Goal: Task Accomplishment & Management: Manage account settings

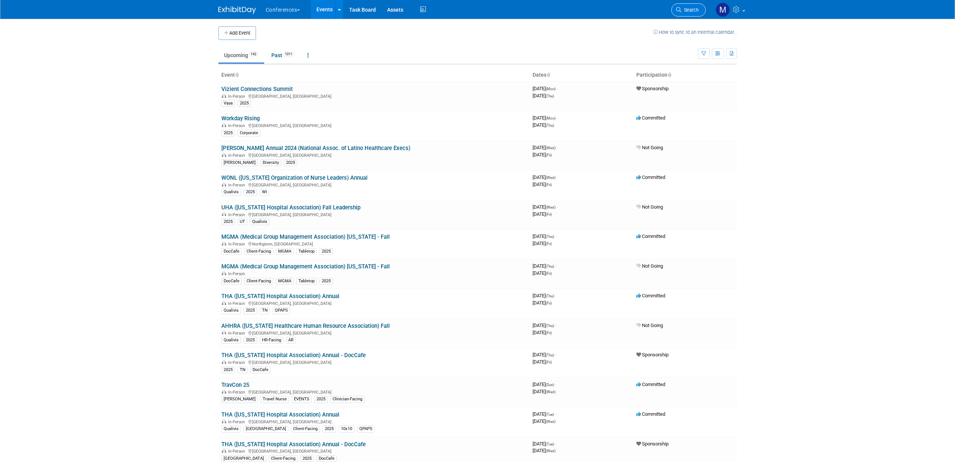
click at [694, 7] on span "Search" at bounding box center [690, 10] width 17 height 6
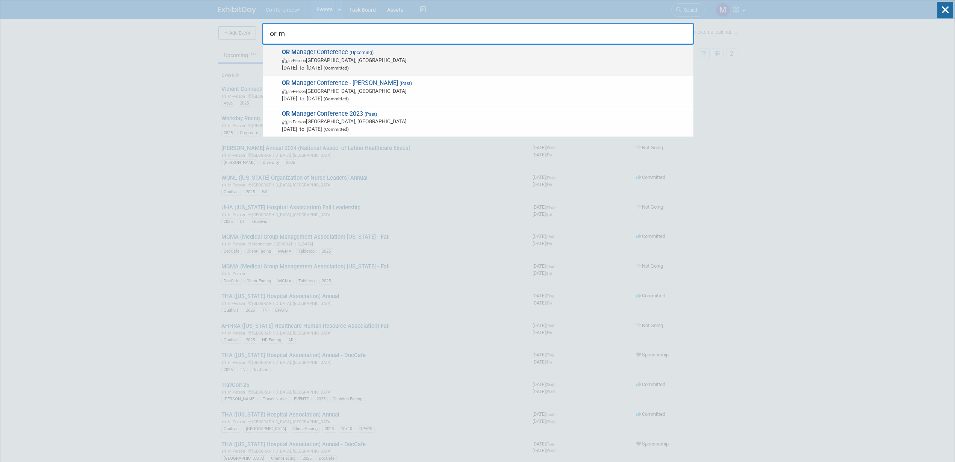
type input "or m"
click at [349, 69] on span "Oct 28, 2025 to Oct 30, 2025 (Committed)" at bounding box center [486, 68] width 408 height 8
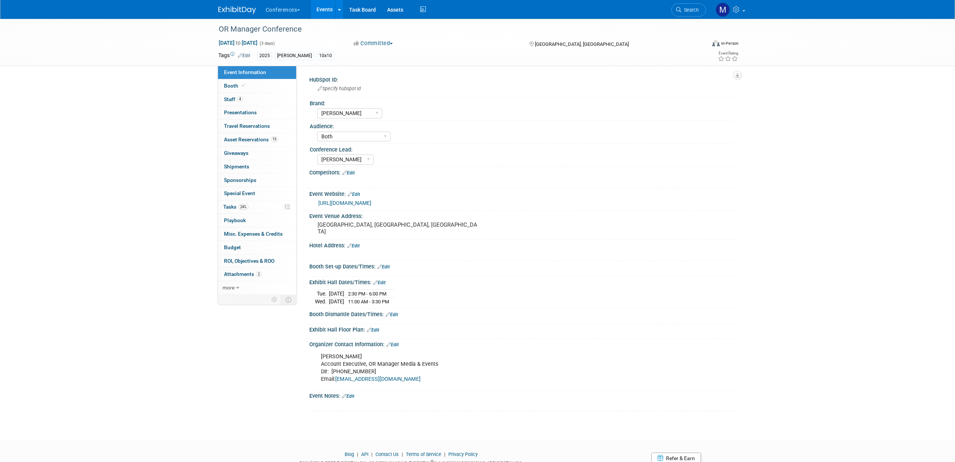
select select "[PERSON_NAME]"
select select "Both"
select select "Marygrace"
click at [278, 102] on link "4 Staff 4" at bounding box center [257, 99] width 78 height 13
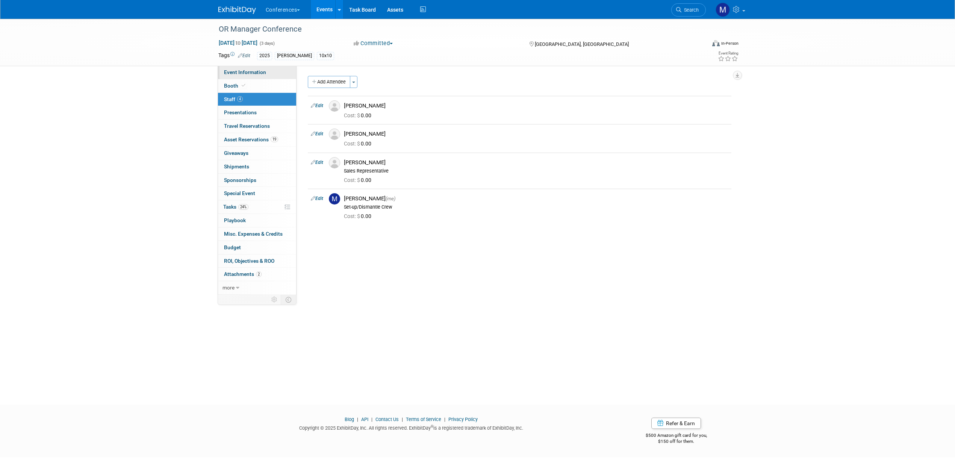
drag, startPoint x: 238, startPoint y: 71, endPoint x: 255, endPoint y: 76, distance: 16.9
click at [238, 71] on span "Event Information" at bounding box center [245, 72] width 42 height 6
select select "[PERSON_NAME]"
select select "Both"
select select "[PERSON_NAME]"
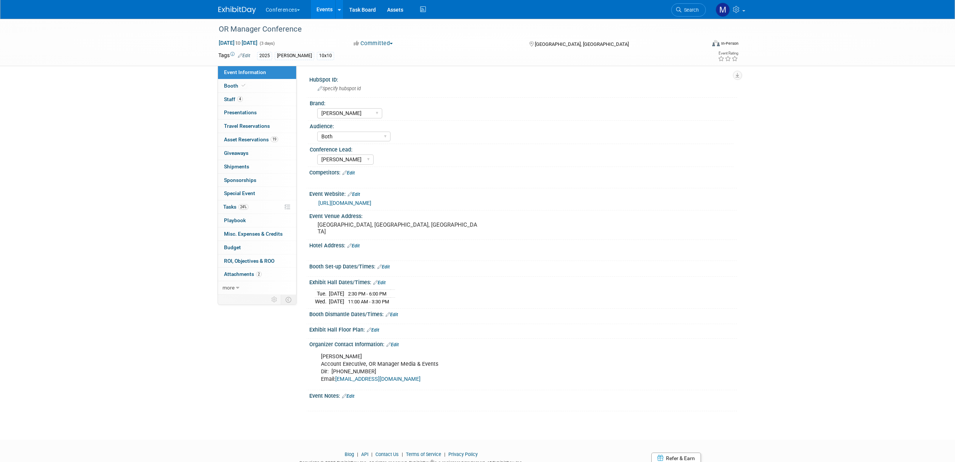
click at [371, 201] on link "https://www.ormanagerconference.com/future-dates/" at bounding box center [344, 203] width 53 height 6
click at [207, 30] on div "OR Manager Conference Oct 28, 2025 to Oct 30, 2025 (3 days) Oct 28, 2025 to Oct…" at bounding box center [477, 42] width 955 height 47
click at [257, 29] on div "OR Manager Conference" at bounding box center [455, 30] width 479 height 14
drag, startPoint x: 301, startPoint y: 29, endPoint x: 218, endPoint y: 30, distance: 82.3
click at [218, 30] on input "OR Manager Conference" at bounding box center [414, 29] width 397 height 13
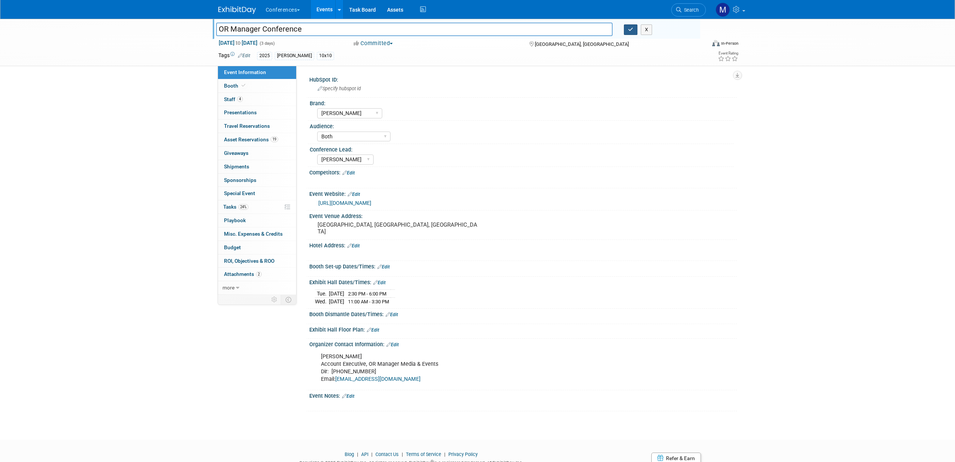
click at [636, 30] on button "button" at bounding box center [631, 29] width 14 height 11
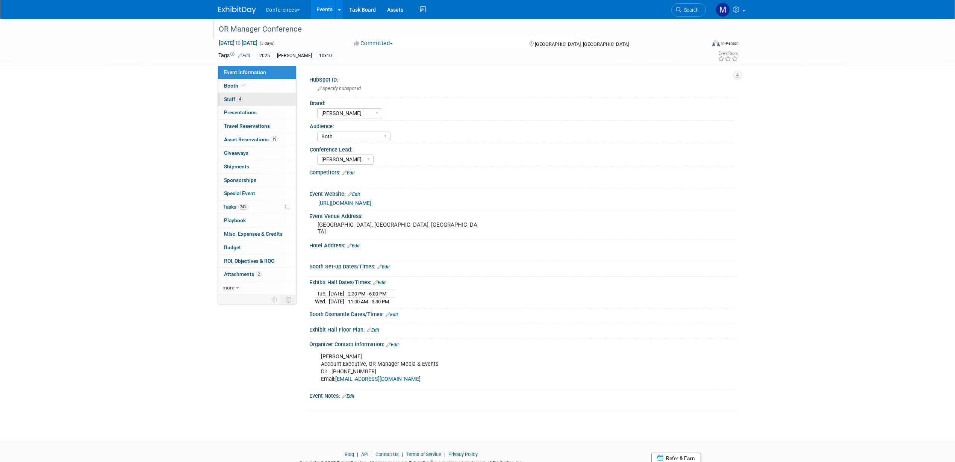
click at [251, 100] on link "4 Staff 4" at bounding box center [257, 99] width 78 height 13
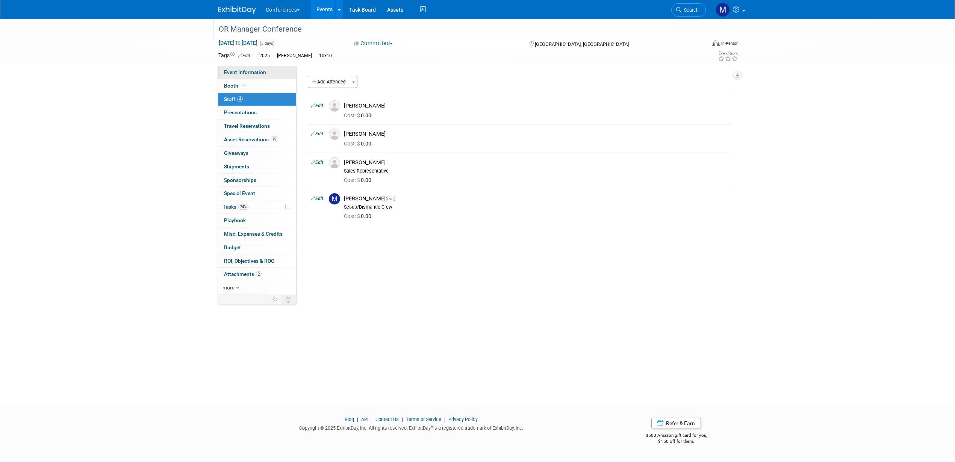
click at [258, 72] on span "Event Information" at bounding box center [245, 72] width 42 height 6
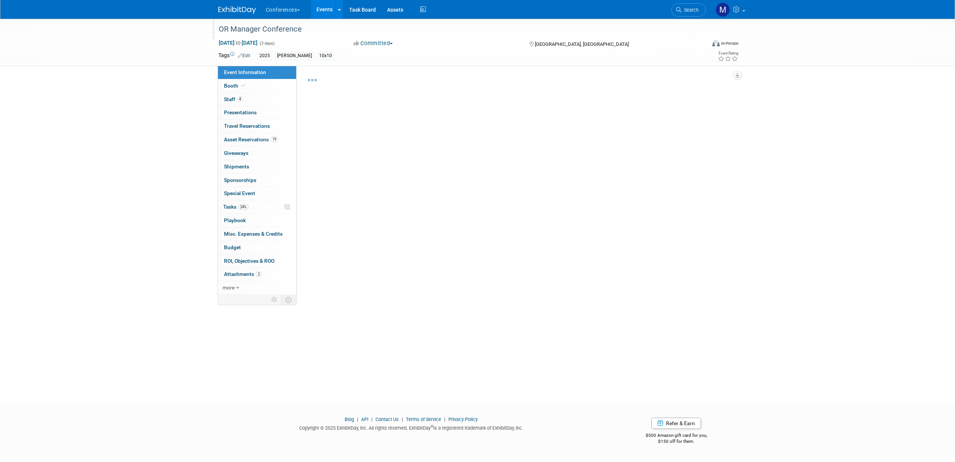
select select "[PERSON_NAME]"
select select "Both"
select select "Marygrace"
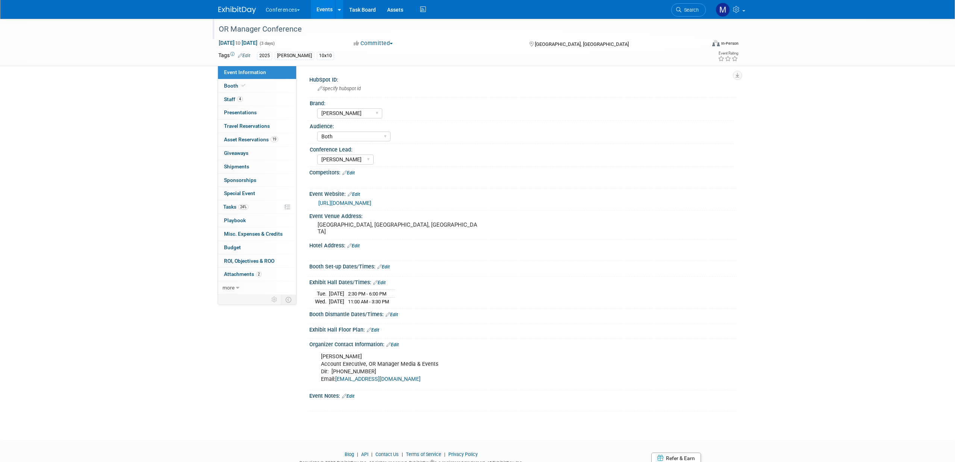
click at [371, 201] on link "https://www.ormanagerconference.com/future-dates/" at bounding box center [344, 203] width 53 height 6
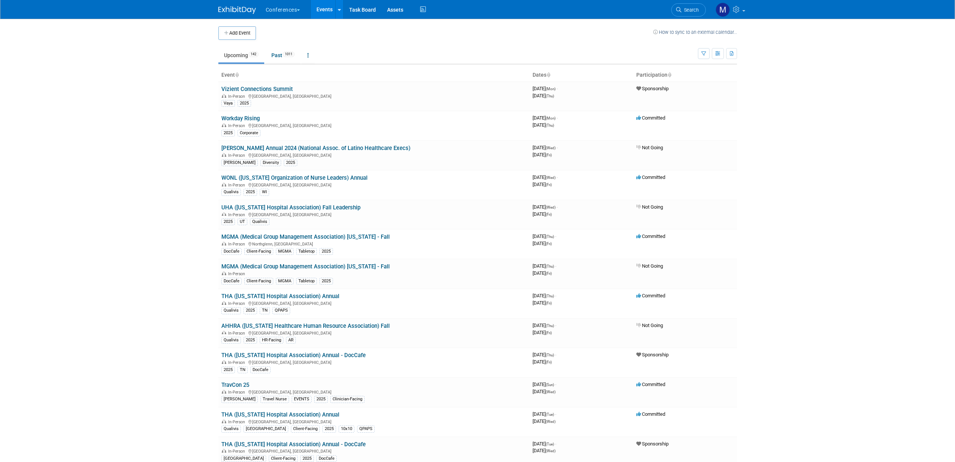
click at [687, 10] on span "Search" at bounding box center [690, 10] width 17 height 6
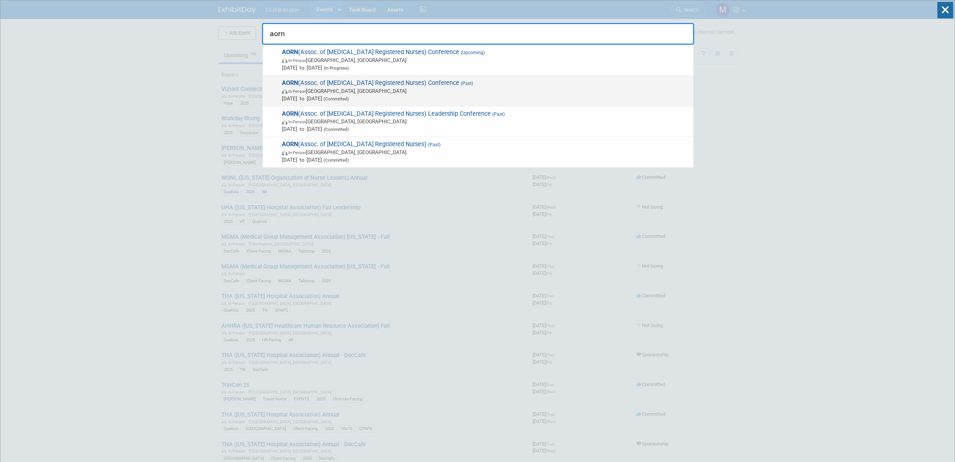
type input "aorn"
click at [424, 89] on span "In-Person Boston, MA" at bounding box center [486, 91] width 408 height 8
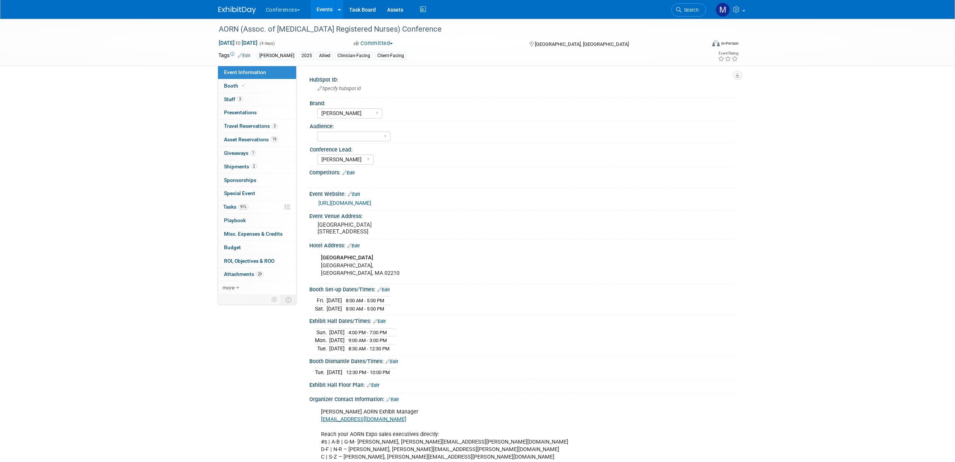
select select "[PERSON_NAME]"
select select "Marygrace"
click at [241, 99] on span "3" at bounding box center [240, 99] width 6 height 6
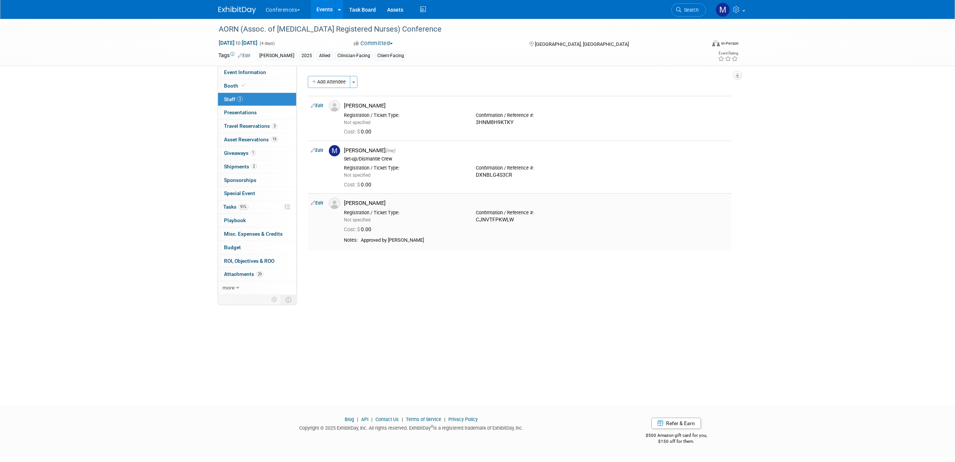
drag, startPoint x: 391, startPoint y: 240, endPoint x: 437, endPoint y: 238, distance: 45.5
click at [437, 238] on div "Approved by Megan Mullane-Pfaff" at bounding box center [545, 240] width 368 height 6
copy div "Megan Mullane-Pfaff"
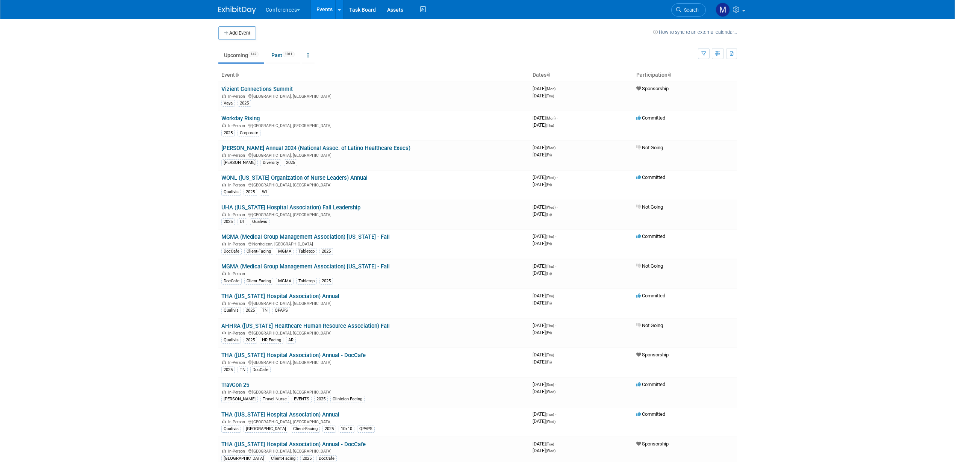
click at [687, 9] on span "Search" at bounding box center [690, 10] width 17 height 6
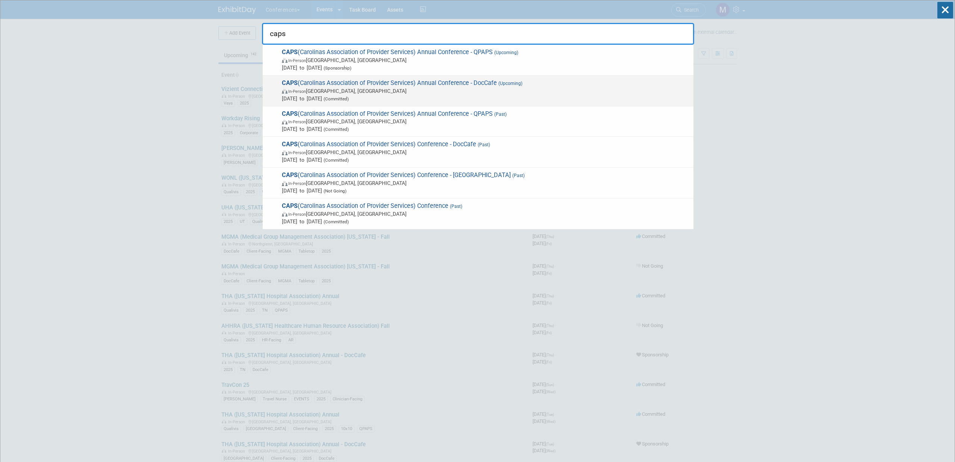
type input "caps"
click at [393, 93] on span "In-Person Wrightsville Beach, NC" at bounding box center [486, 91] width 408 height 8
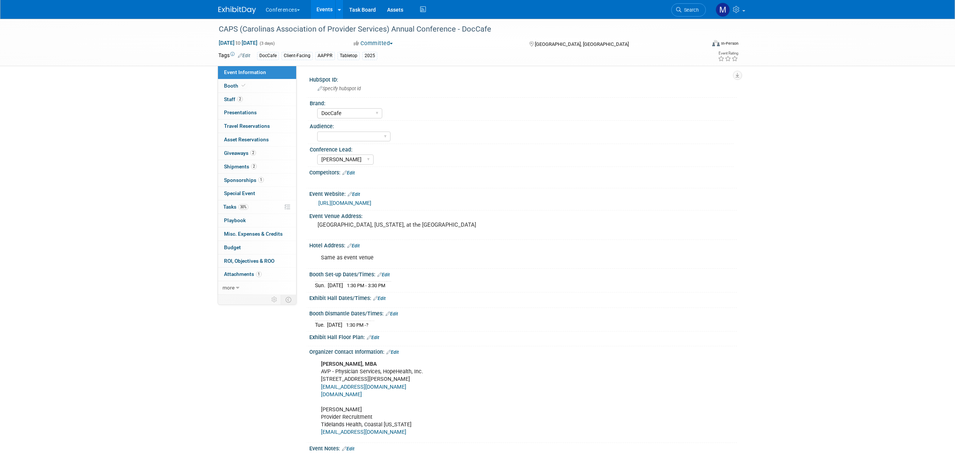
select select "DocCafe"
select select "[PERSON_NAME]"
click at [246, 211] on link "30% Tasks 30%" at bounding box center [257, 206] width 78 height 13
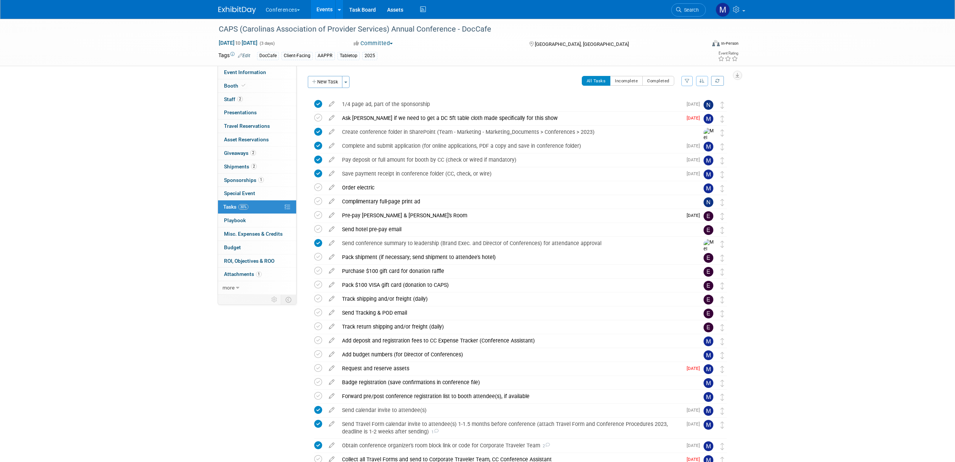
scroll to position [94, 0]
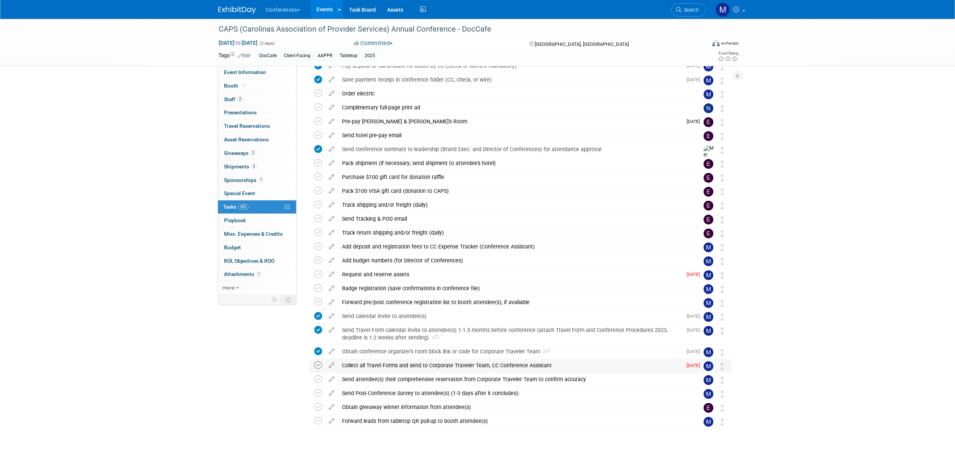
click at [320, 366] on icon at bounding box center [318, 365] width 8 height 8
click at [332, 394] on icon at bounding box center [331, 391] width 13 height 9
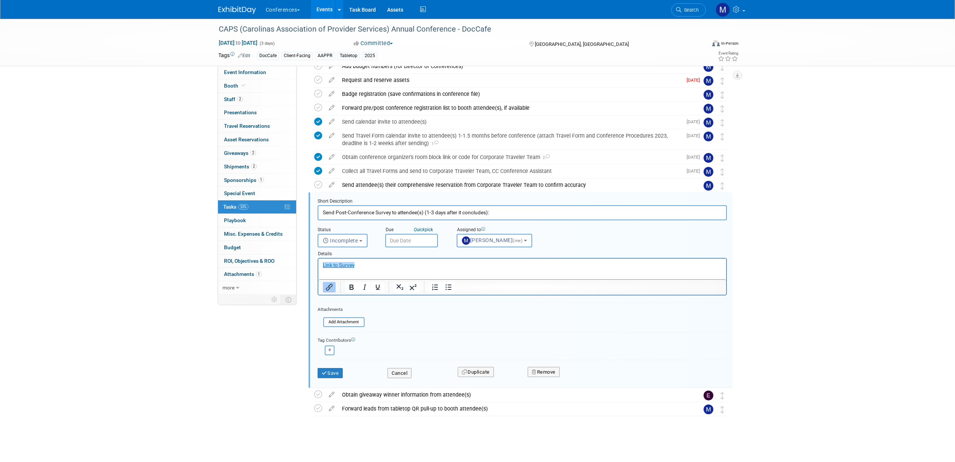
scroll to position [0, 0]
click at [424, 239] on input "text" at bounding box center [411, 241] width 53 height 14
click at [491, 256] on icon at bounding box center [492, 256] width 5 height 5
select select "10"
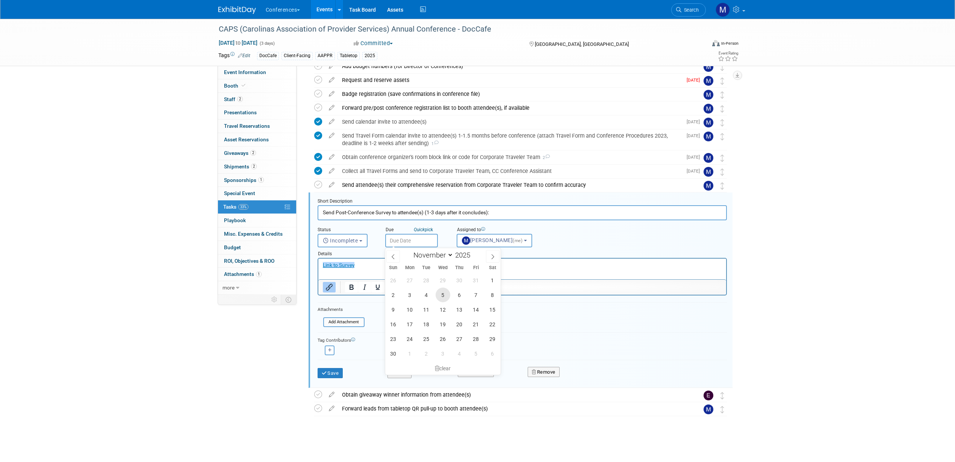
click at [441, 294] on span "5" at bounding box center [443, 295] width 15 height 15
type input "Nov 5, 2025"
click at [331, 371] on button "Save" at bounding box center [331, 373] width 26 height 11
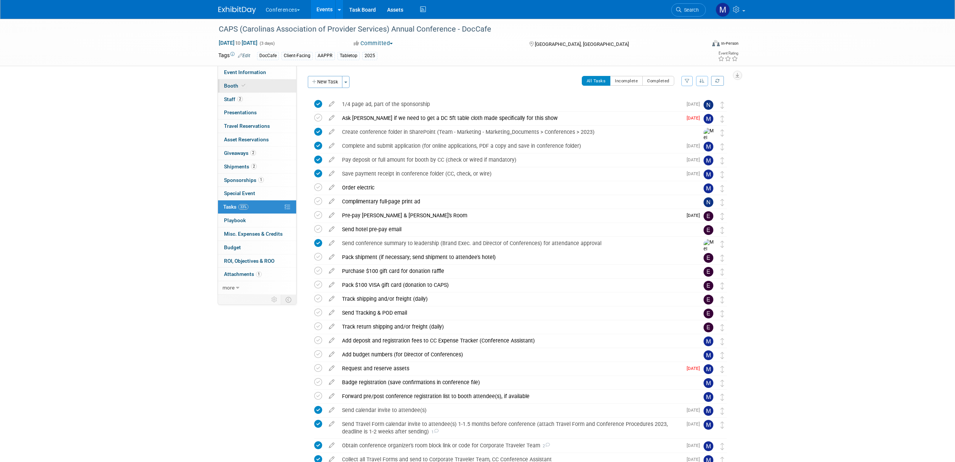
click at [245, 88] on span "Booth" at bounding box center [235, 86] width 23 height 6
select select "6' tabletop"
select select "No"
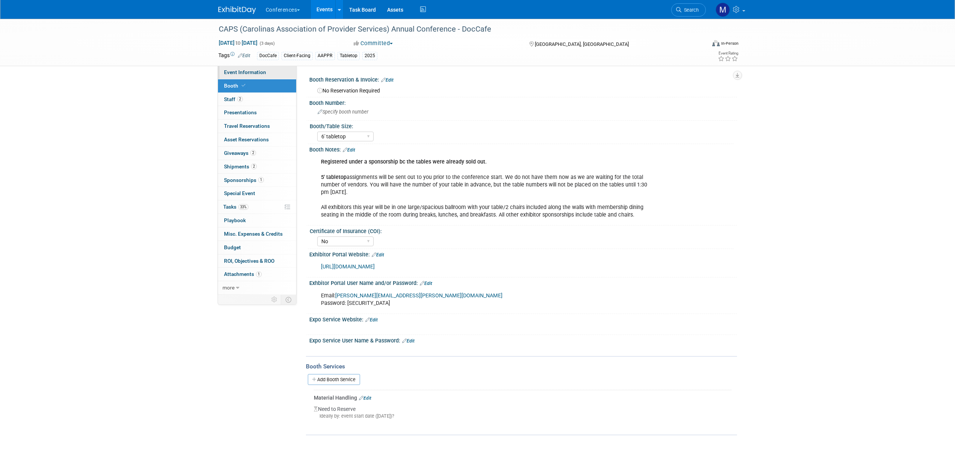
click at [255, 74] on span "Event Information" at bounding box center [245, 72] width 42 height 6
select select "DocCafe"
select select "[PERSON_NAME]"
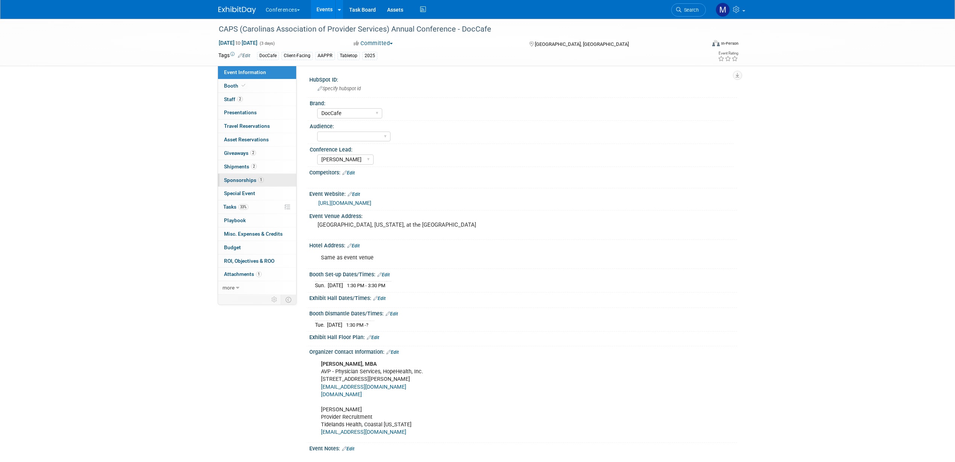
click at [250, 179] on span "Sponsorships 1" at bounding box center [244, 180] width 40 height 6
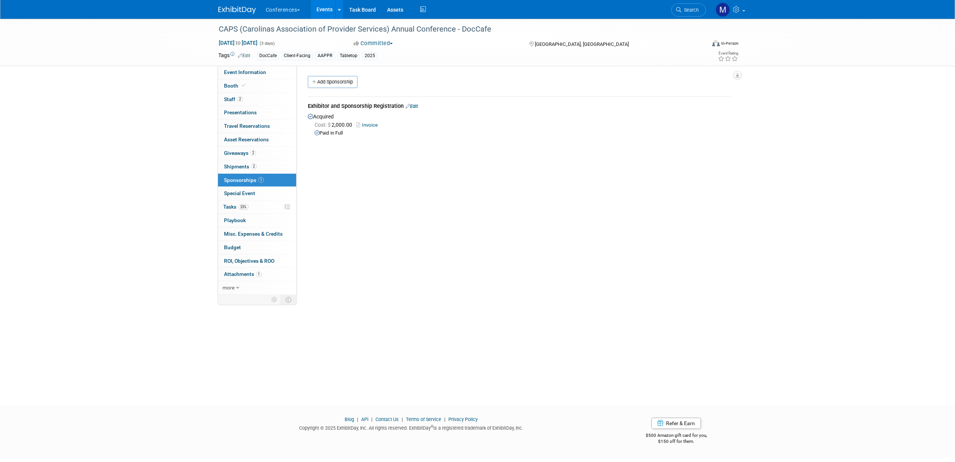
click at [370, 124] on link "Invoice" at bounding box center [368, 125] width 24 height 6
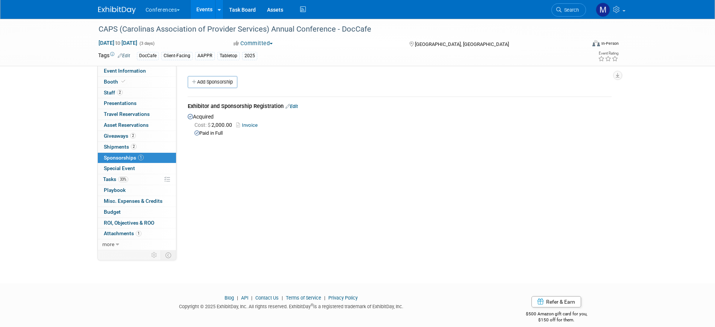
drag, startPoint x: 141, startPoint y: 83, endPoint x: 280, endPoint y: 147, distance: 153.4
click at [141, 83] on link "Booth" at bounding box center [137, 82] width 78 height 11
select select "6' tabletop"
select select "No"
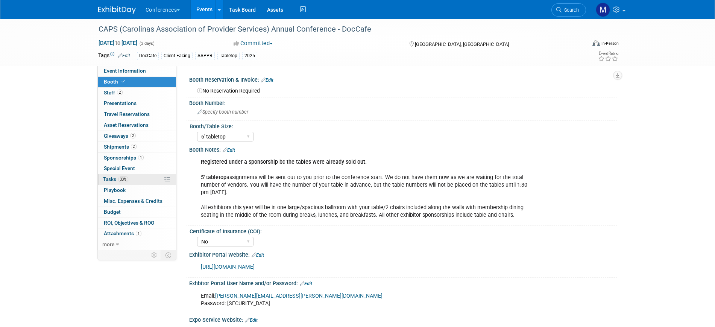
click at [129, 177] on link "33% Tasks 33%" at bounding box center [137, 179] width 78 height 11
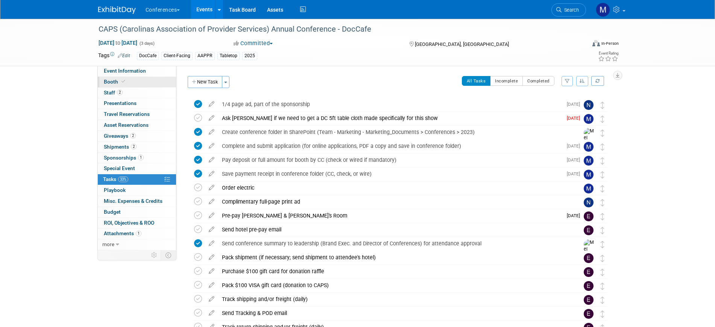
click at [128, 83] on link "Booth" at bounding box center [137, 82] width 78 height 11
select select "6' tabletop"
select select "No"
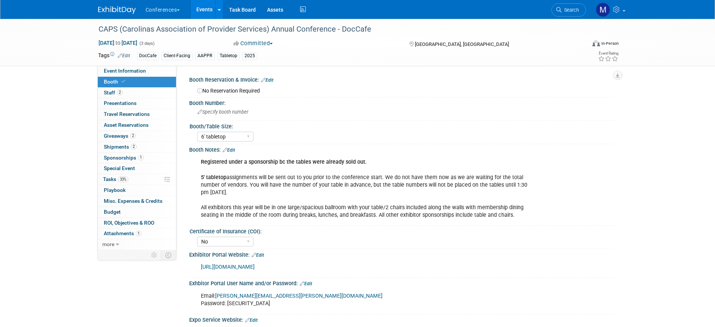
click at [233, 149] on link "Edit" at bounding box center [229, 149] width 12 height 5
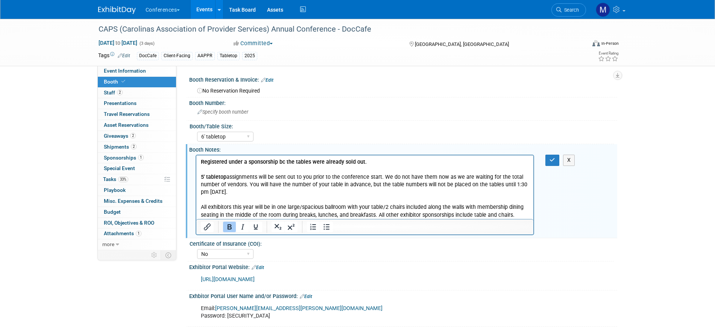
drag, startPoint x: 375, startPoint y: 162, endPoint x: 170, endPoint y: 159, distance: 205.3
click at [196, 159] on html "Registered under a sponsorship bc the tables were already sold out. 5' tabletop…" at bounding box center [364, 187] width 337 height 64
click at [201, 178] on b "5' tabletop" at bounding box center [213, 177] width 26 height 6
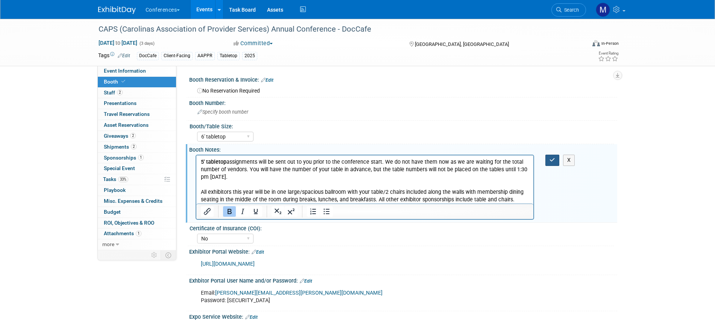
click at [552, 161] on icon "button" at bounding box center [552, 159] width 6 height 5
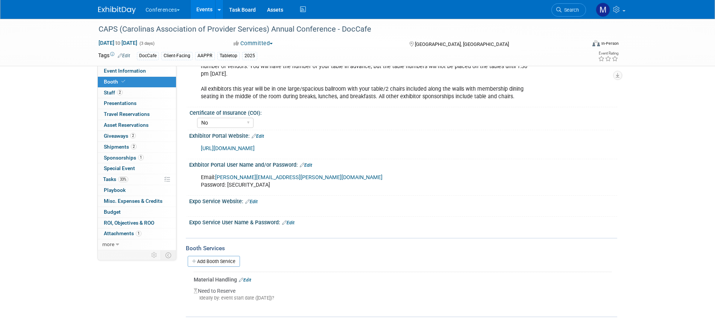
scroll to position [108, 0]
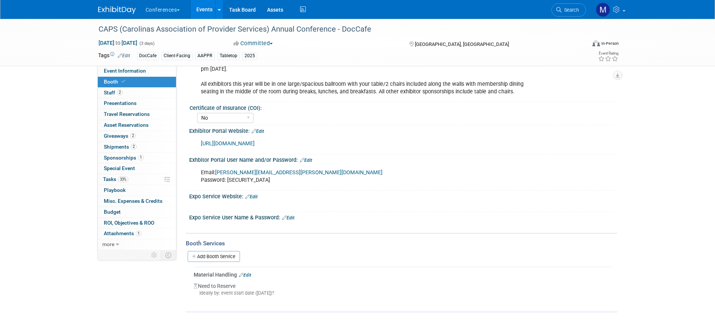
drag, startPoint x: 126, startPoint y: 177, endPoint x: 244, endPoint y: 174, distance: 118.5
click at [126, 177] on span "33%" at bounding box center [123, 179] width 10 height 6
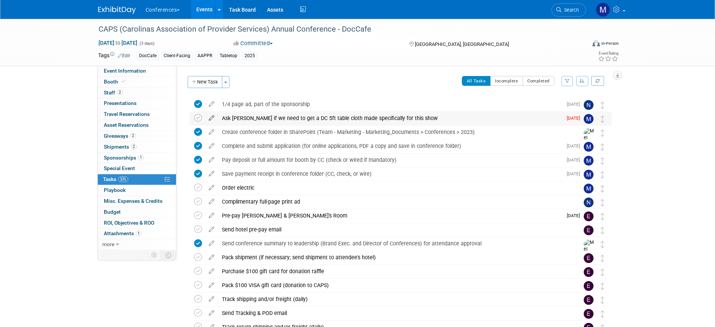
click at [212, 115] on icon at bounding box center [211, 116] width 13 height 9
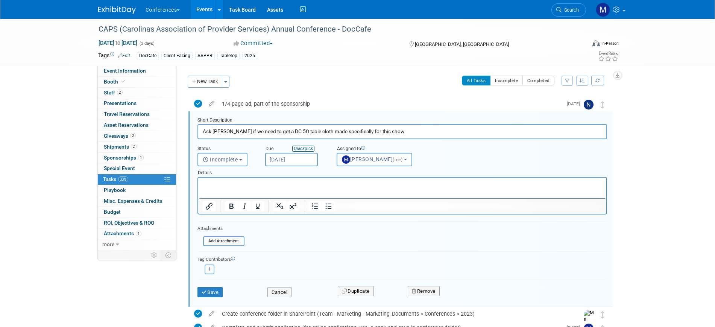
scroll to position [2, 0]
click at [294, 156] on input "Jul 25, 2025" at bounding box center [291, 159] width 53 height 14
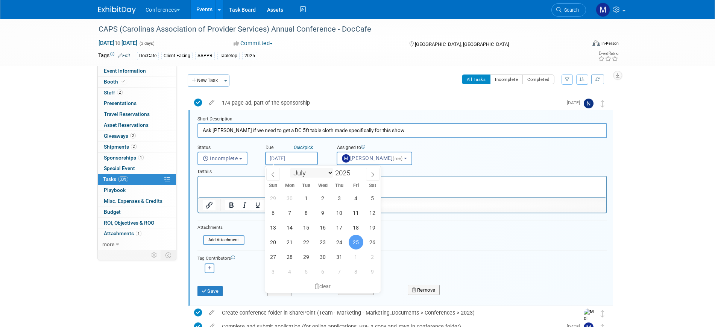
click at [308, 173] on select "January February March April May June July August September October November De…" at bounding box center [311, 172] width 43 height 9
select select "8"
click at [290, 168] on select "January February March April May June July August September October November De…" at bounding box center [311, 172] width 43 height 9
click at [353, 226] on span "19" at bounding box center [356, 227] width 15 height 15
type input "Sep 19, 2025"
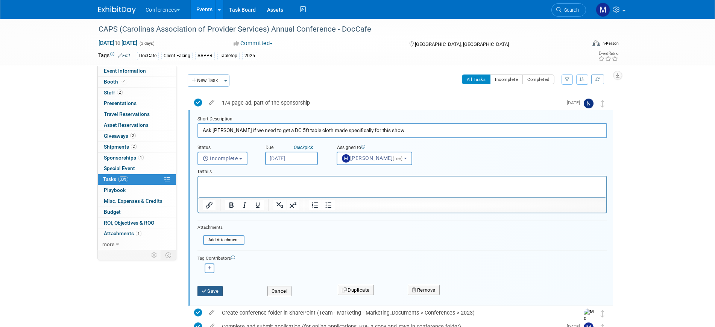
click at [214, 288] on button "Save" at bounding box center [210, 291] width 26 height 11
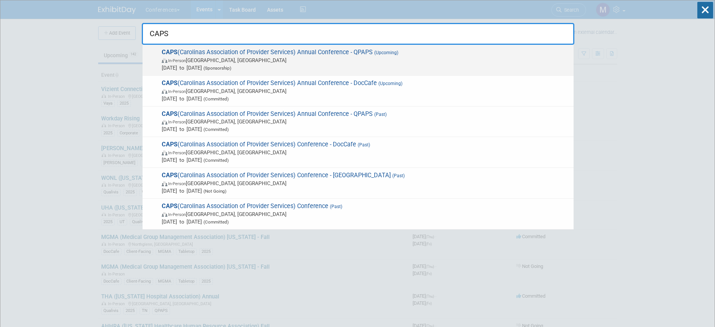
type input "CAPS"
click at [257, 71] on div "CAPS (Carolinas Association of Provider Services) Annual Conference - QPAPS (Up…" at bounding box center [357, 60] width 431 height 31
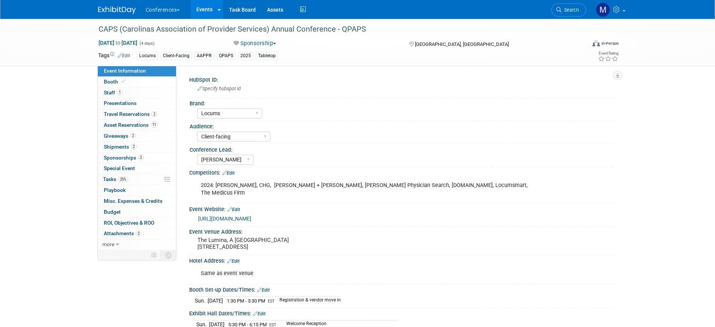
select select "Locums"
select select "Client-facing"
select select "[PERSON_NAME]"
click at [133, 180] on link "25% Tasks 25%" at bounding box center [137, 179] width 78 height 11
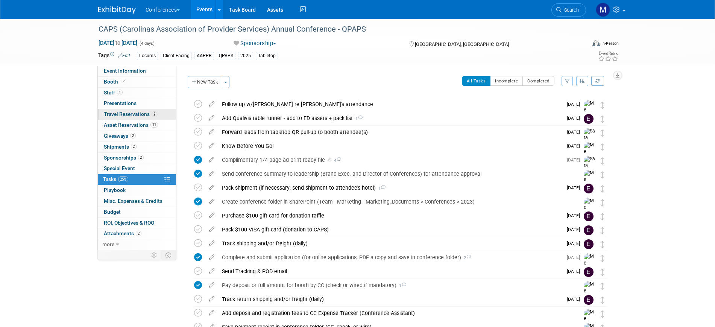
click at [135, 113] on span "Travel Reservations 2" at bounding box center [130, 114] width 53 height 6
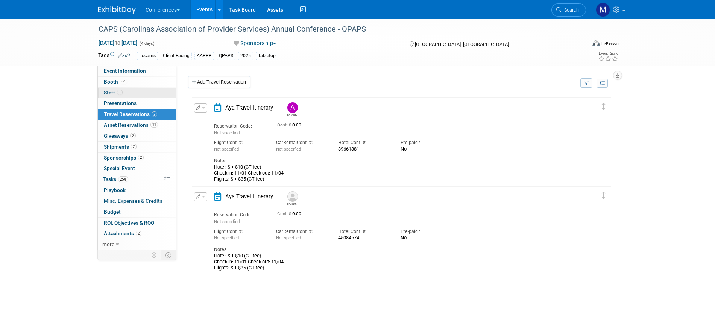
click at [136, 92] on link "1 Staff 1" at bounding box center [137, 93] width 78 height 11
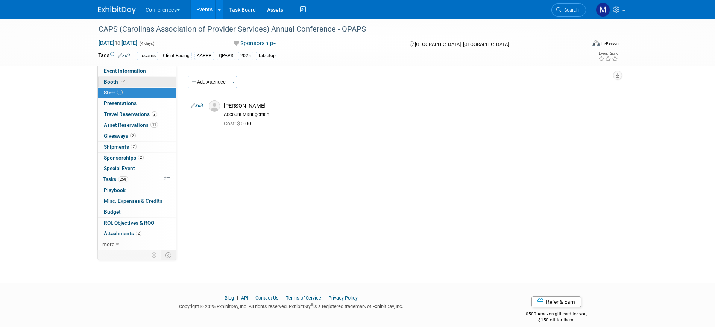
click at [138, 84] on link "Booth" at bounding box center [137, 82] width 78 height 11
select select "No"
